Goal: Task Accomplishment & Management: Manage account settings

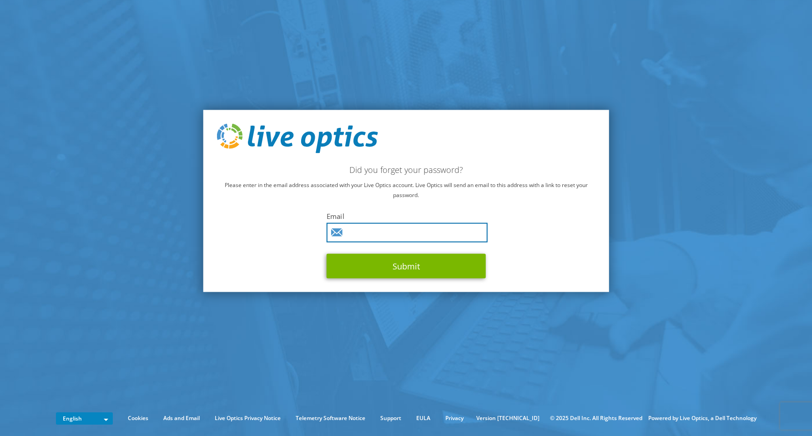
click at [389, 234] on input "text" at bounding box center [407, 233] width 161 height 20
type input "mattias.haselbacher@nts.eu"
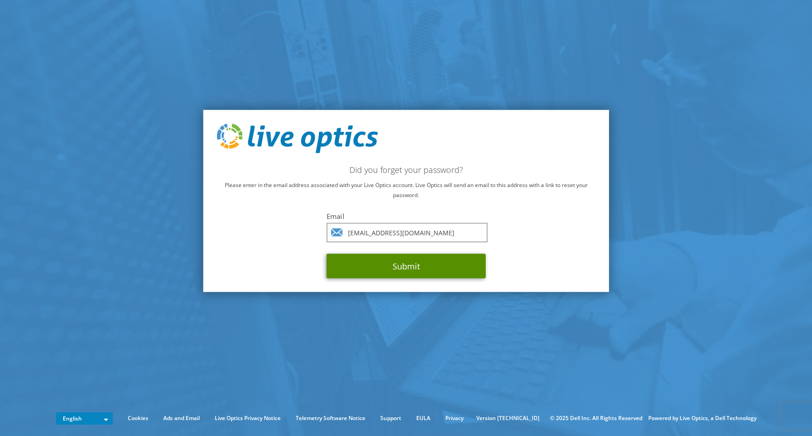
click at [419, 261] on button "Submit" at bounding box center [406, 266] width 159 height 25
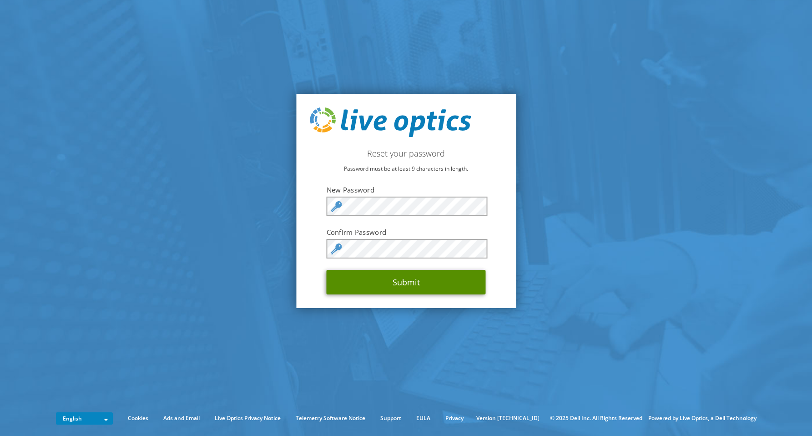
click at [359, 283] on button "Submit" at bounding box center [406, 282] width 159 height 25
click at [381, 283] on button "Submit" at bounding box center [406, 282] width 159 height 25
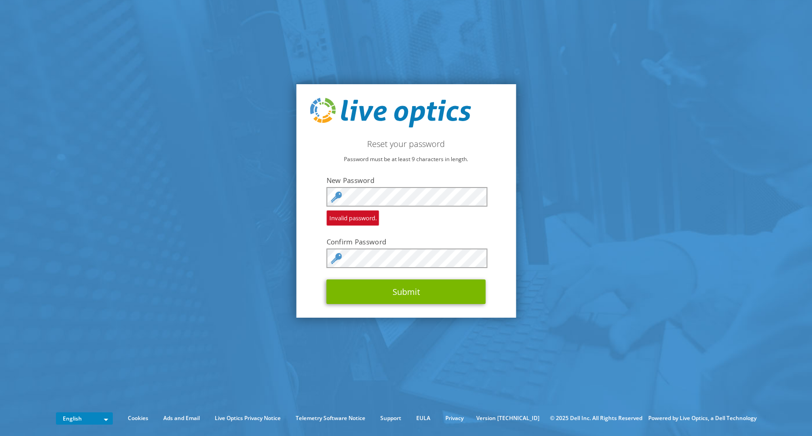
click at [537, 224] on section "Reset your password Password must be at least 9 characters in length. New Passw…" at bounding box center [406, 201] width 812 height 402
click at [381, 273] on form "New Password Invalid password. Confirm Password Submit" at bounding box center [406, 240] width 159 height 128
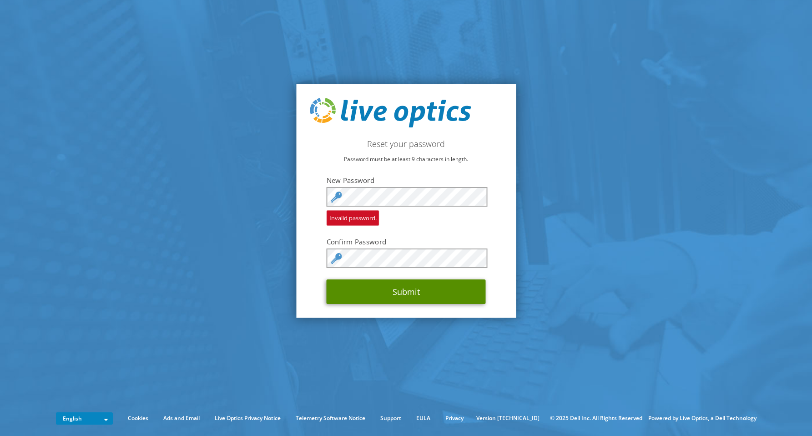
click at [364, 297] on button "Submit" at bounding box center [406, 291] width 159 height 25
click at [338, 299] on button "Submit" at bounding box center [406, 291] width 159 height 25
click at [355, 289] on button "Submit" at bounding box center [406, 291] width 159 height 25
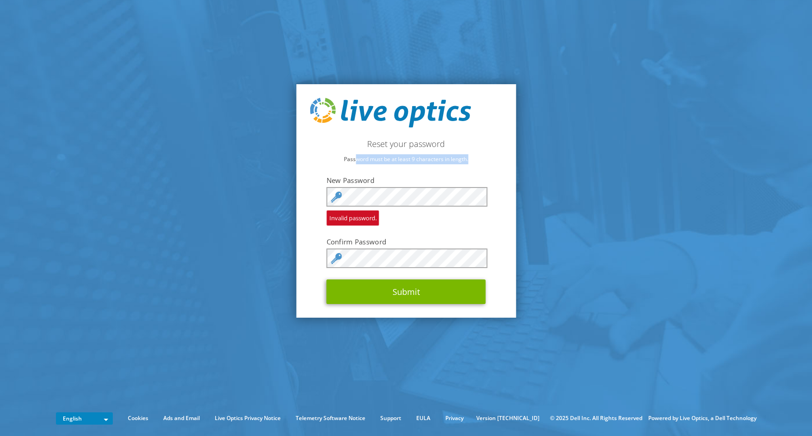
drag, startPoint x: 356, startPoint y: 158, endPoint x: 503, endPoint y: 157, distance: 147.4
click at [503, 157] on div "Reset your password Password must be at least 9 characters in length. New Passw…" at bounding box center [406, 201] width 220 height 234
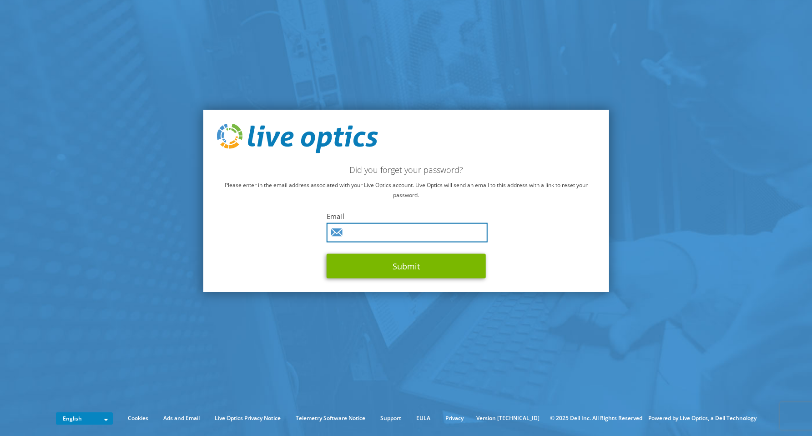
click at [374, 228] on input "text" at bounding box center [407, 233] width 161 height 20
type input "mattias.haselbacher@nts.eu"
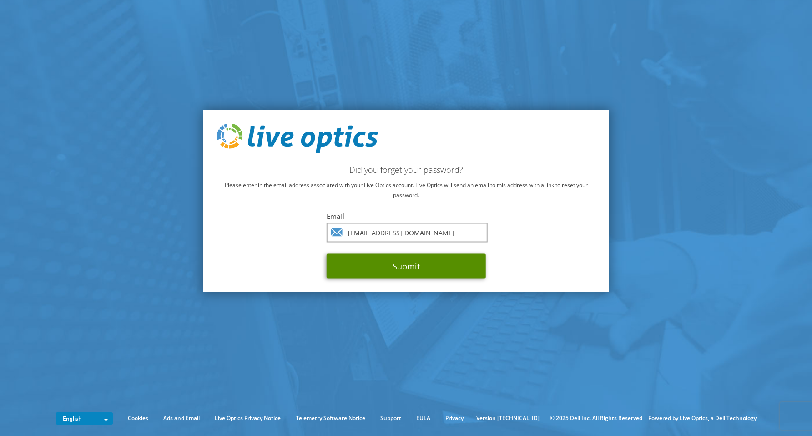
click at [401, 264] on button "Submit" at bounding box center [406, 266] width 159 height 25
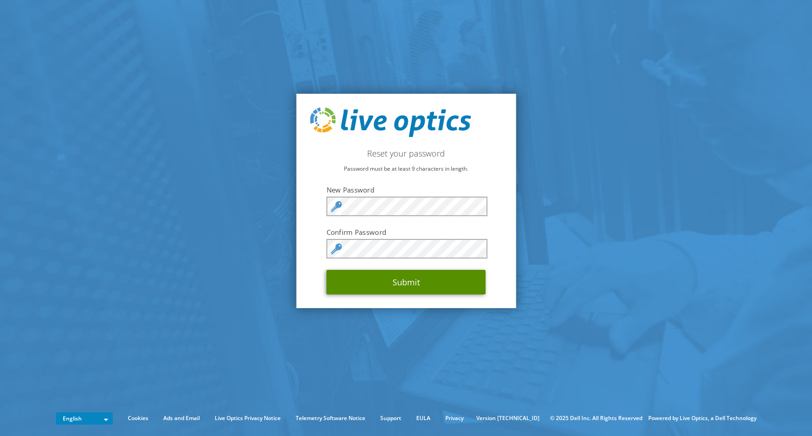
click at [357, 283] on button "Submit" at bounding box center [406, 282] width 159 height 25
